Goal: Find specific page/section: Find specific page/section

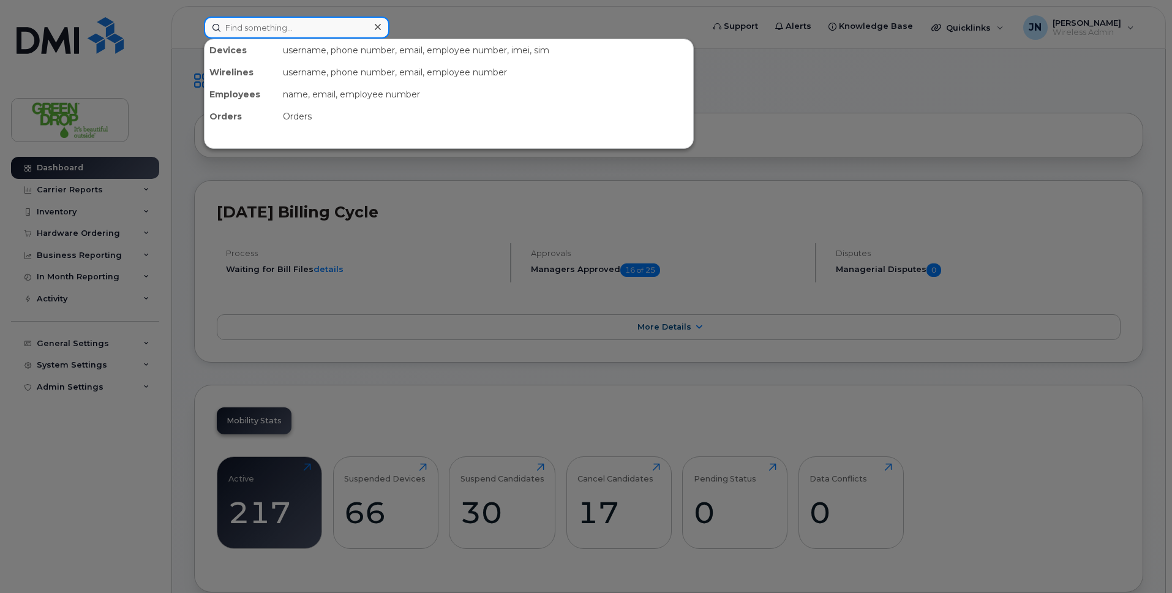
click at [266, 25] on input at bounding box center [297, 28] width 186 height 22
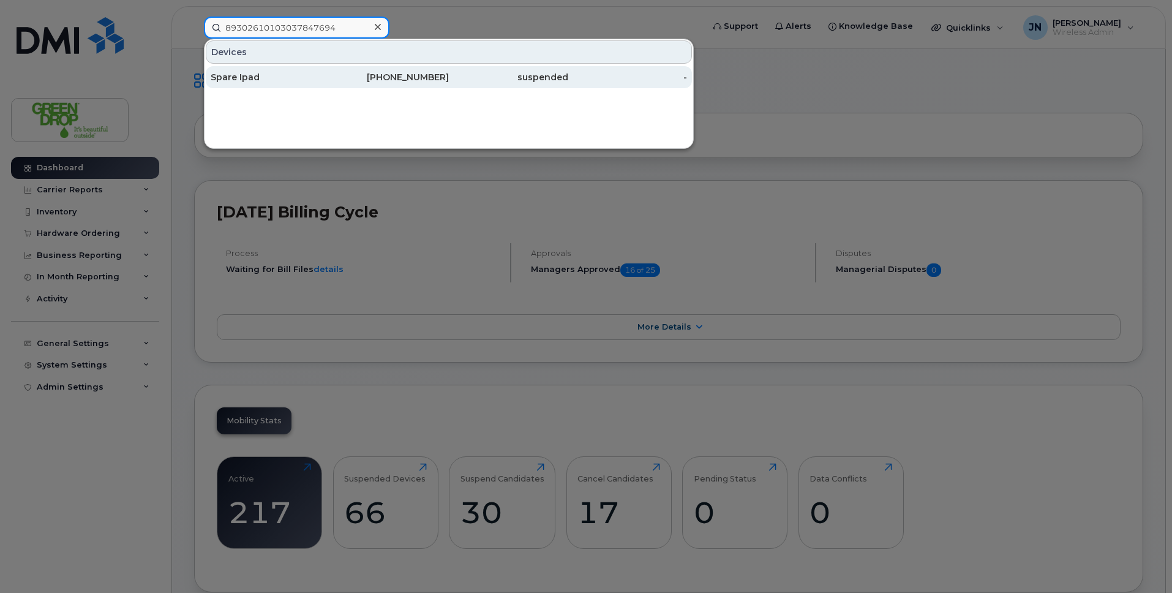
type input "89302610103037847694"
click at [516, 79] on div "suspended" at bounding box center [508, 77] width 119 height 12
click at [300, 80] on div "Spare Ipad" at bounding box center [270, 77] width 119 height 12
